Goal: Obtain resource: Download file/media

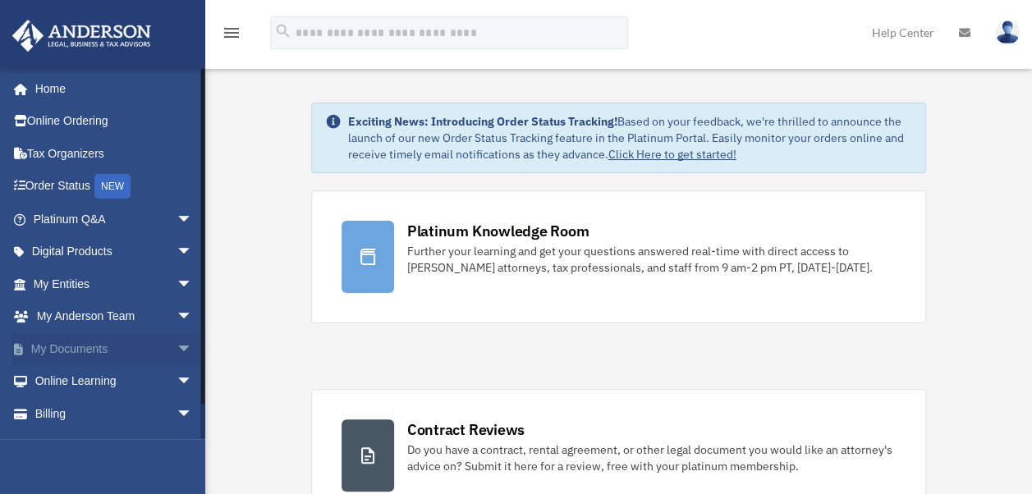
click at [104, 358] on link "My Documents arrow_drop_down" at bounding box center [114, 349] width 206 height 33
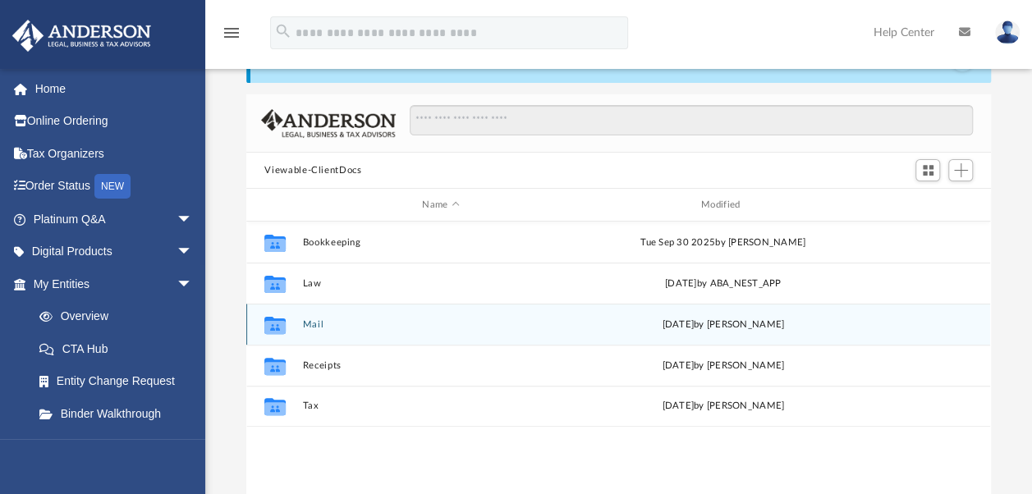
scroll to position [82, 0]
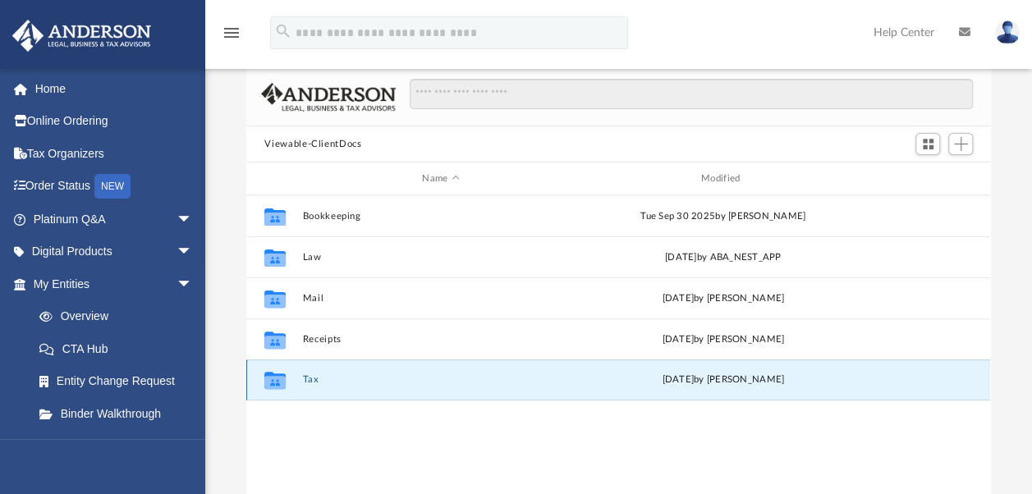
click at [315, 380] on button "Tax" at bounding box center [441, 380] width 276 height 11
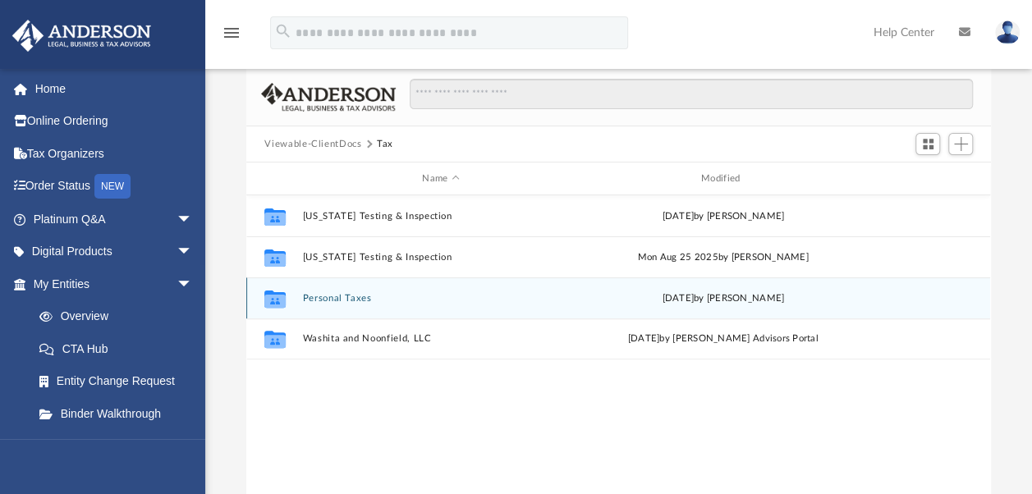
click at [351, 301] on button "Personal Taxes" at bounding box center [441, 298] width 276 height 11
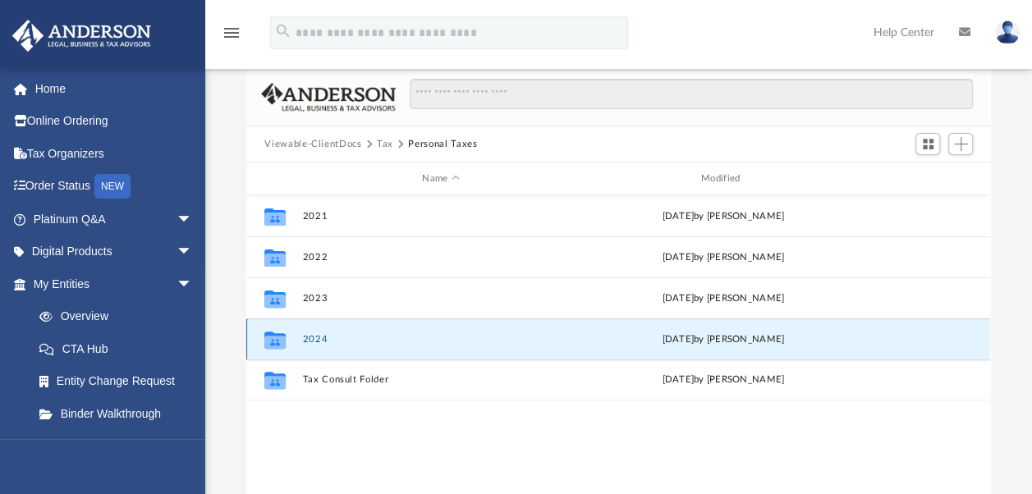
click at [319, 341] on button "2024" at bounding box center [441, 339] width 276 height 11
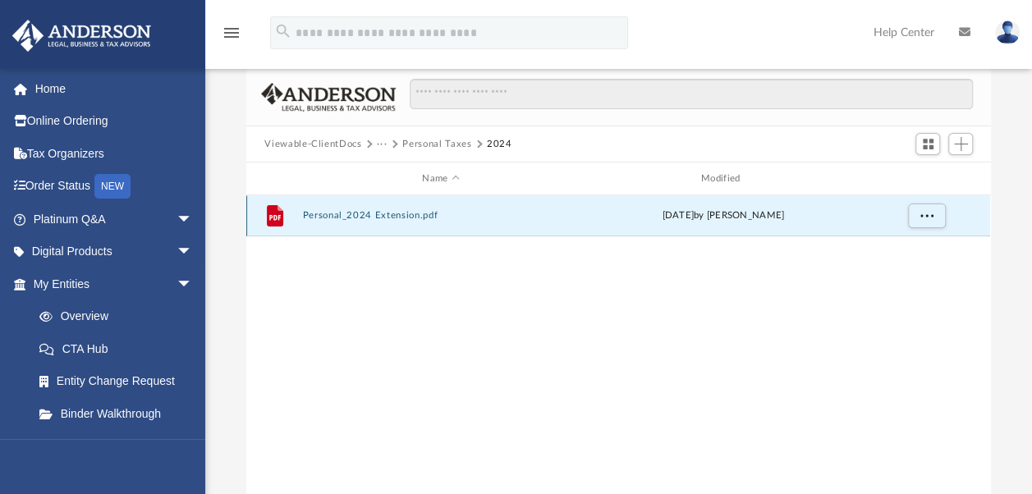
click at [390, 215] on button "Personal_2024 Extension.pdf" at bounding box center [441, 215] width 276 height 11
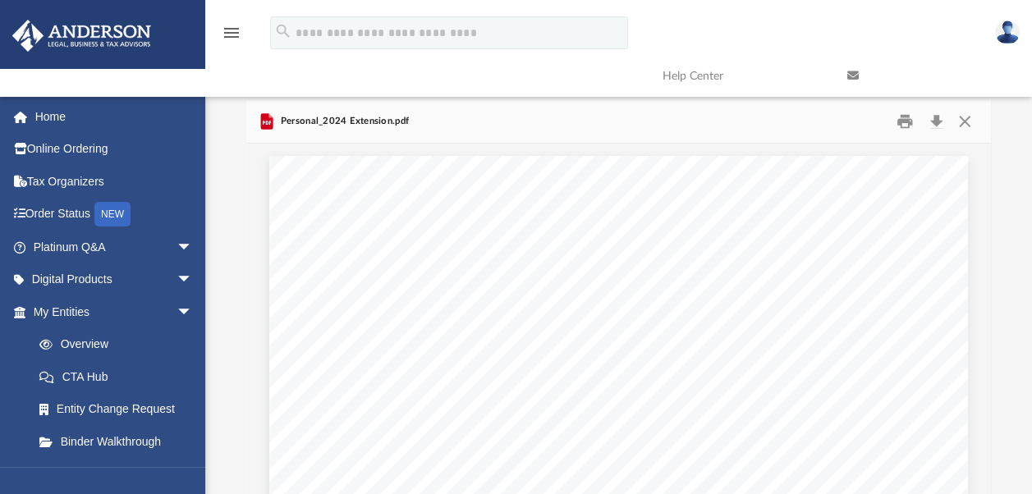
scroll to position [0, 0]
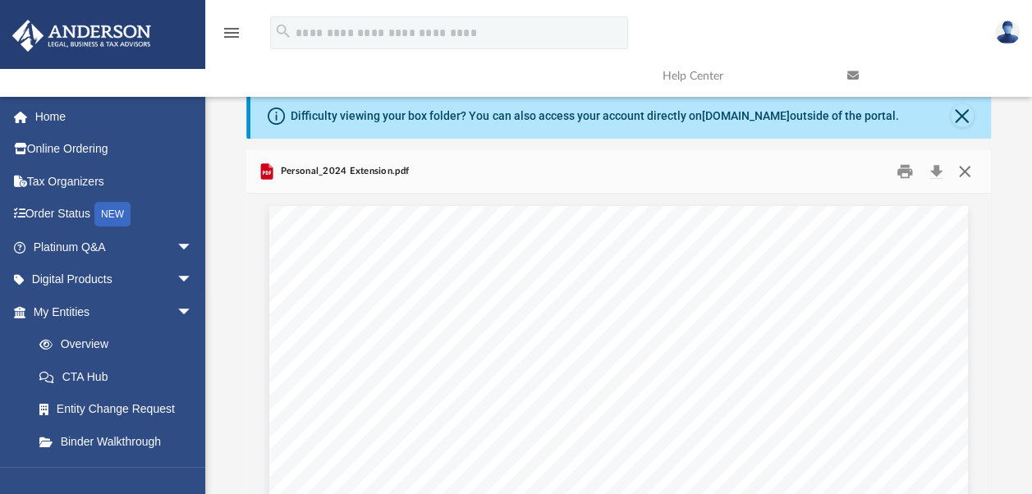
click at [966, 177] on button "Close" at bounding box center [965, 171] width 30 height 25
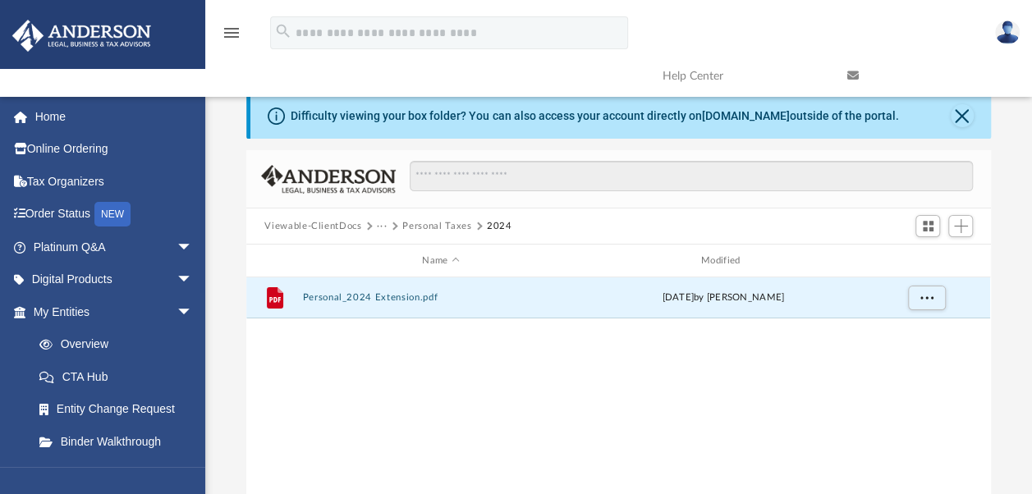
click at [384, 228] on button "···" at bounding box center [382, 226] width 11 height 15
click at [435, 224] on button "Personal Taxes" at bounding box center [436, 226] width 69 height 15
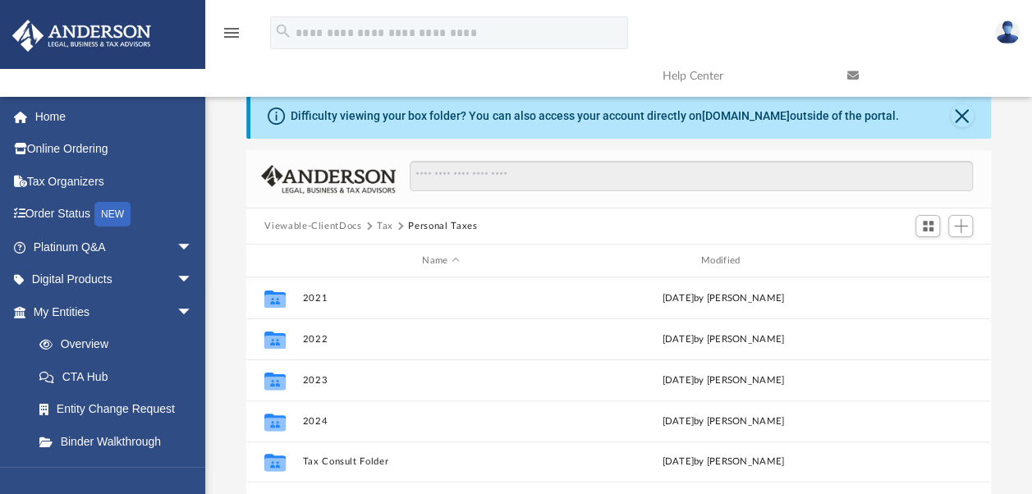
click at [380, 229] on button "Tax" at bounding box center [385, 226] width 16 height 15
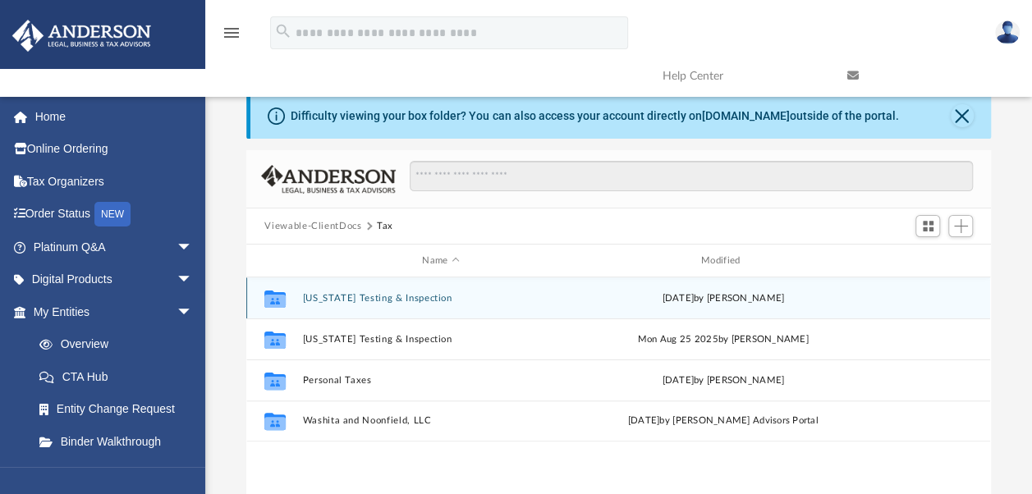
click at [379, 300] on button "[US_STATE] Testing & Inspection" at bounding box center [441, 298] width 276 height 11
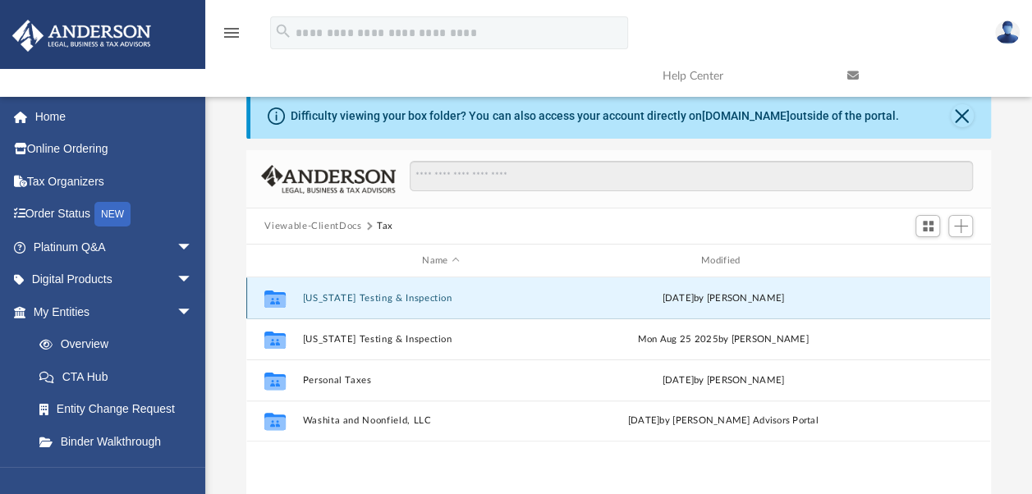
click at [379, 300] on button "[US_STATE] Testing & Inspection" at bounding box center [441, 298] width 276 height 11
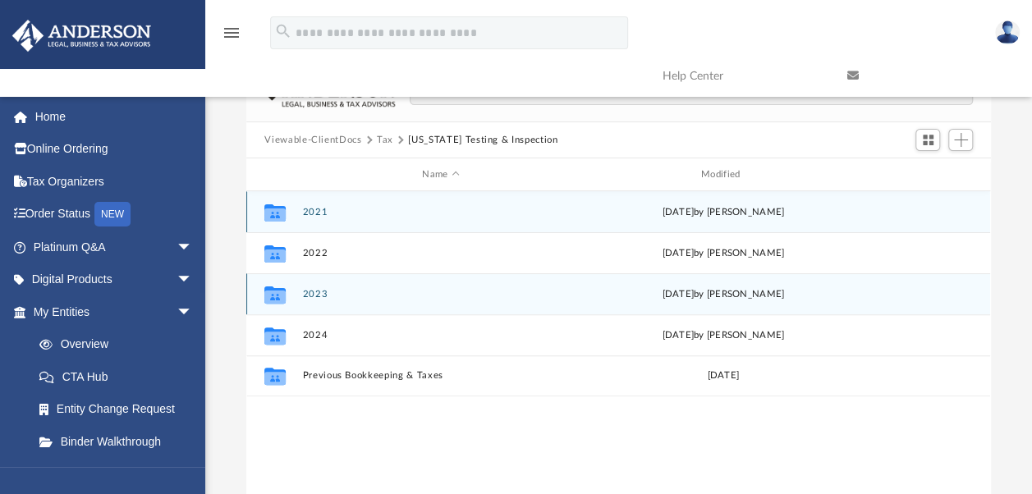
scroll to position [164, 0]
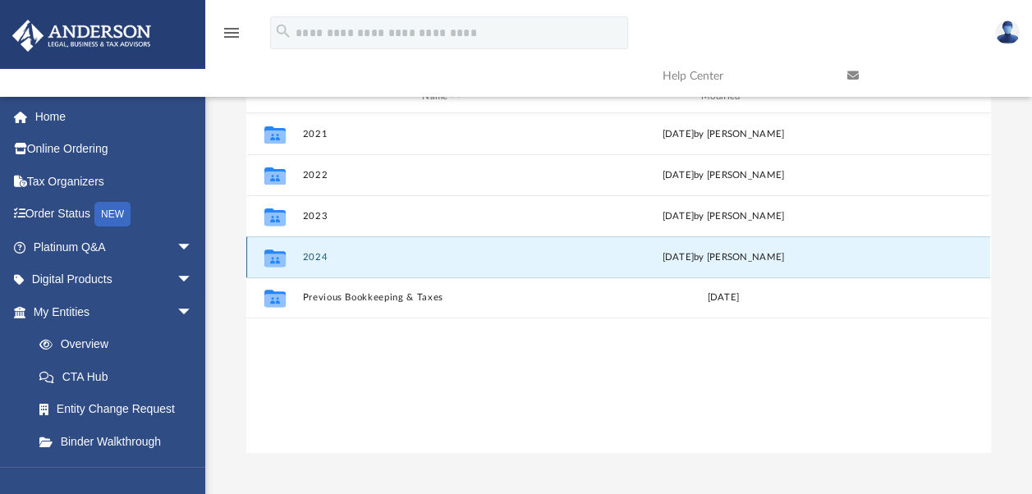
click at [316, 255] on button "2024" at bounding box center [441, 257] width 276 height 11
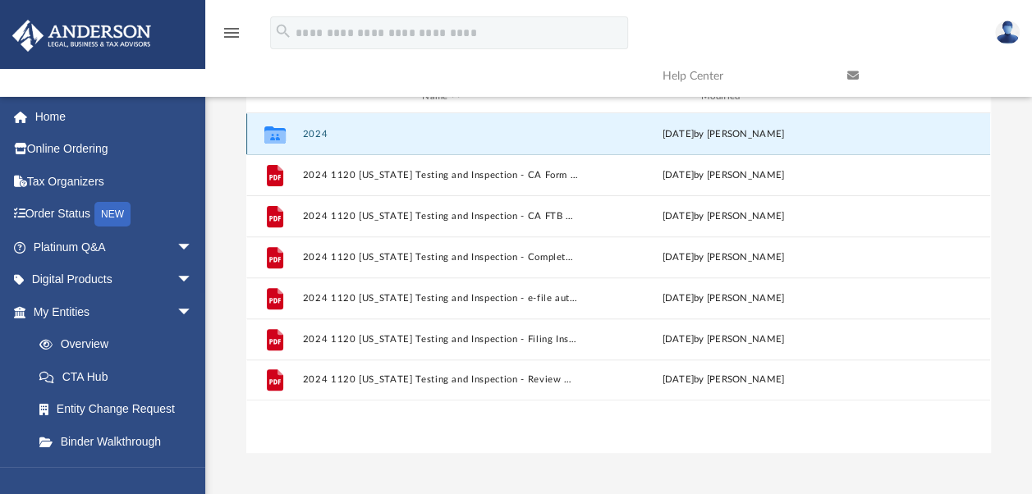
click at [326, 132] on button "2024" at bounding box center [441, 134] width 276 height 11
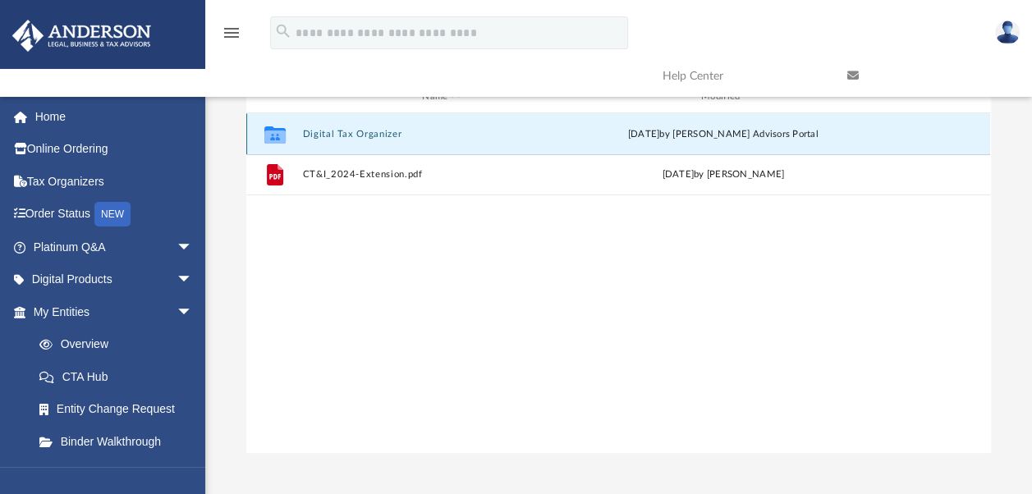
click at [355, 131] on button "Digital Tax Organizer" at bounding box center [441, 134] width 276 height 11
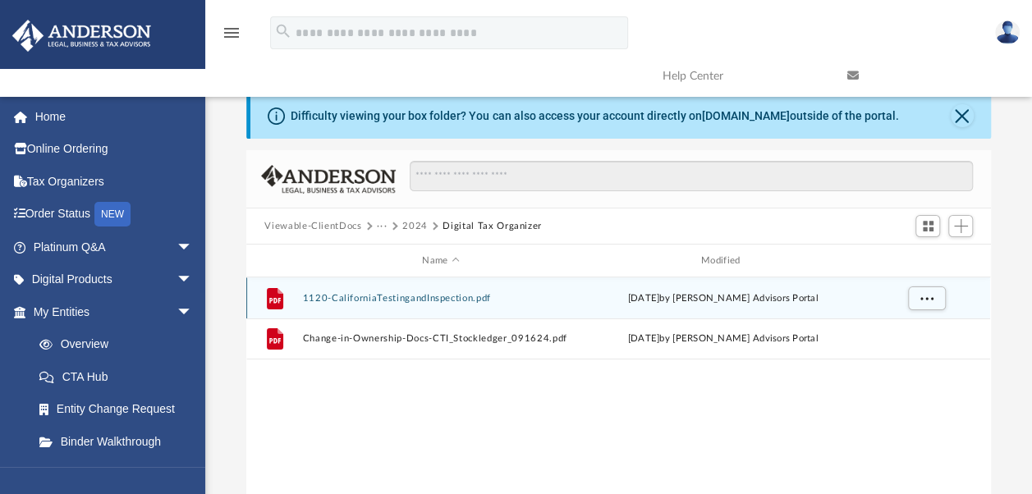
scroll to position [0, 0]
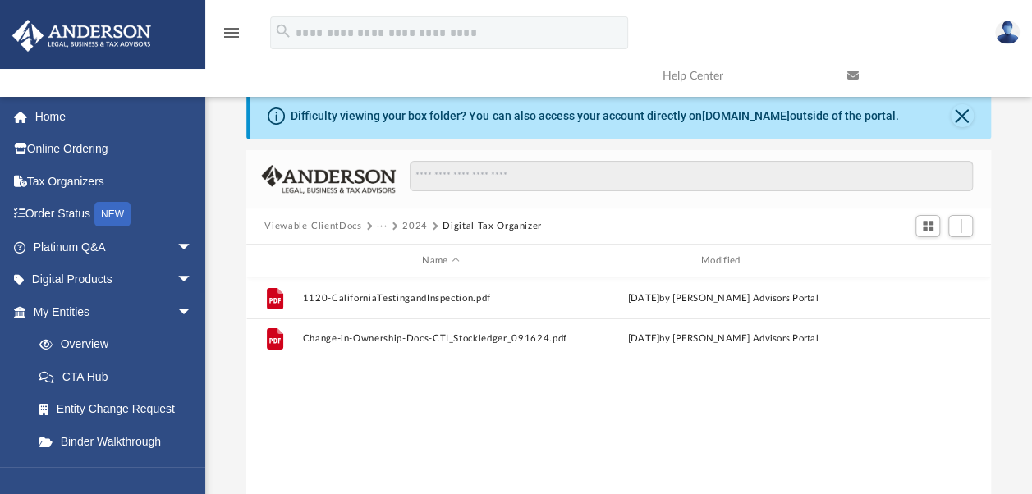
click at [416, 227] on button "2024" at bounding box center [414, 226] width 25 height 15
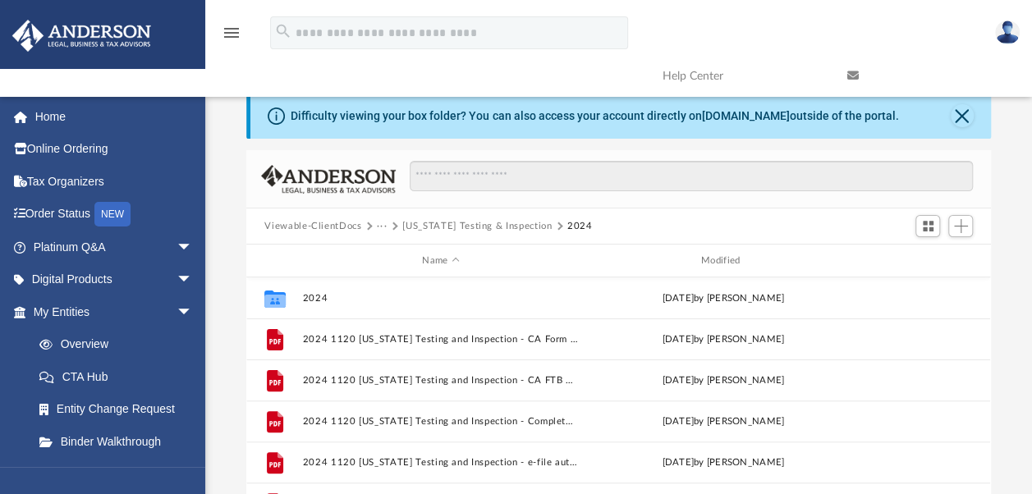
click at [452, 224] on button "[US_STATE] Testing & Inspection" at bounding box center [476, 226] width 149 height 15
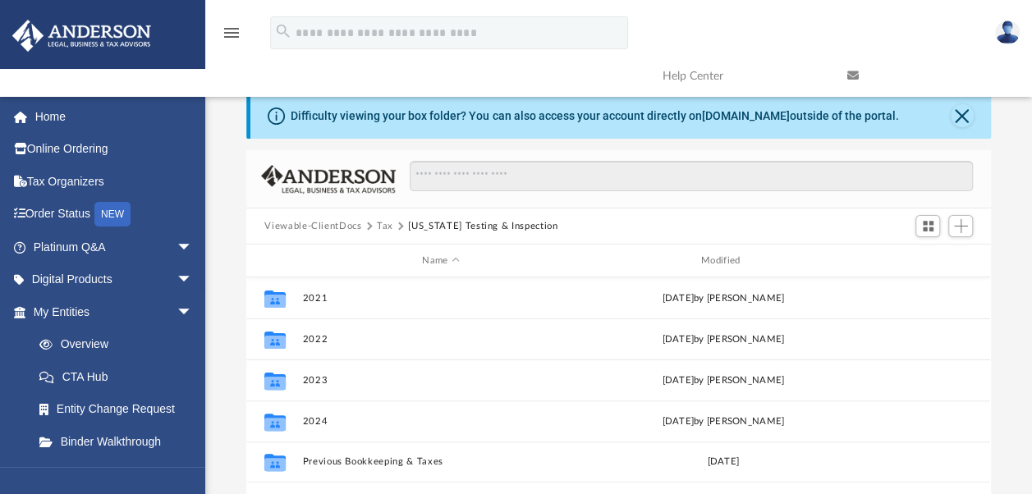
click at [384, 223] on button "Tax" at bounding box center [385, 226] width 16 height 15
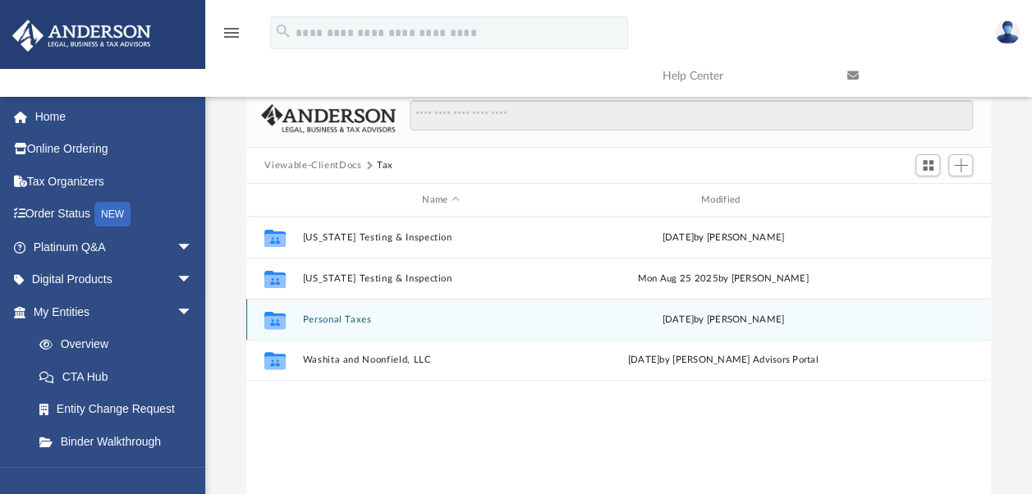
scroll to position [82, 0]
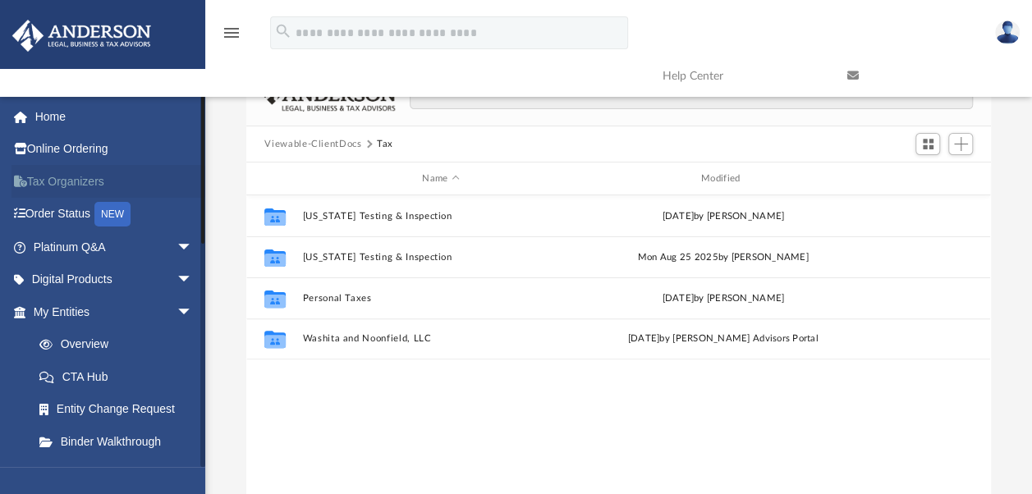
click at [66, 177] on link "Tax Organizers" at bounding box center [114, 181] width 206 height 33
